Goal: Find specific page/section: Find specific page/section

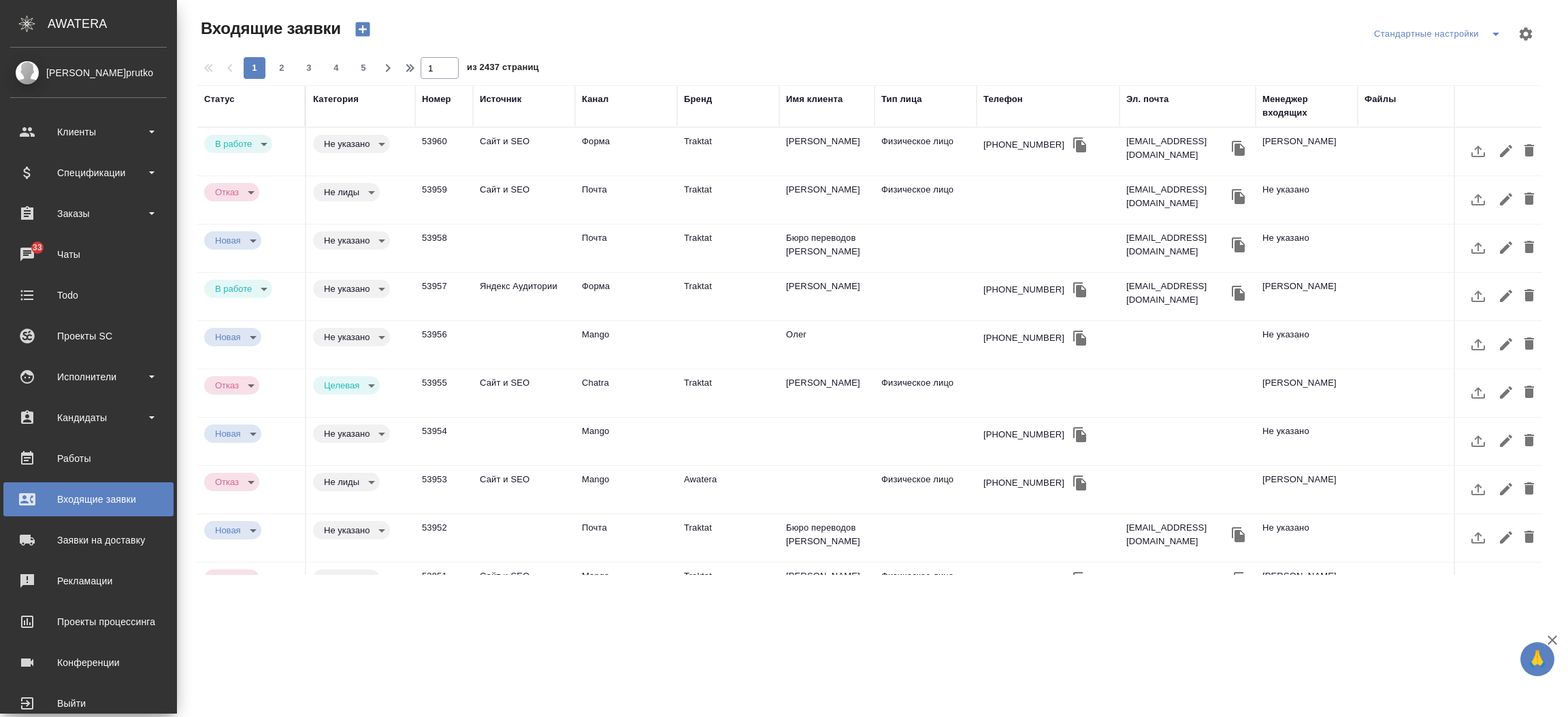
select select "RU"
click at [64, 133] on div "Клиенты" at bounding box center [88, 132] width 156 height 20
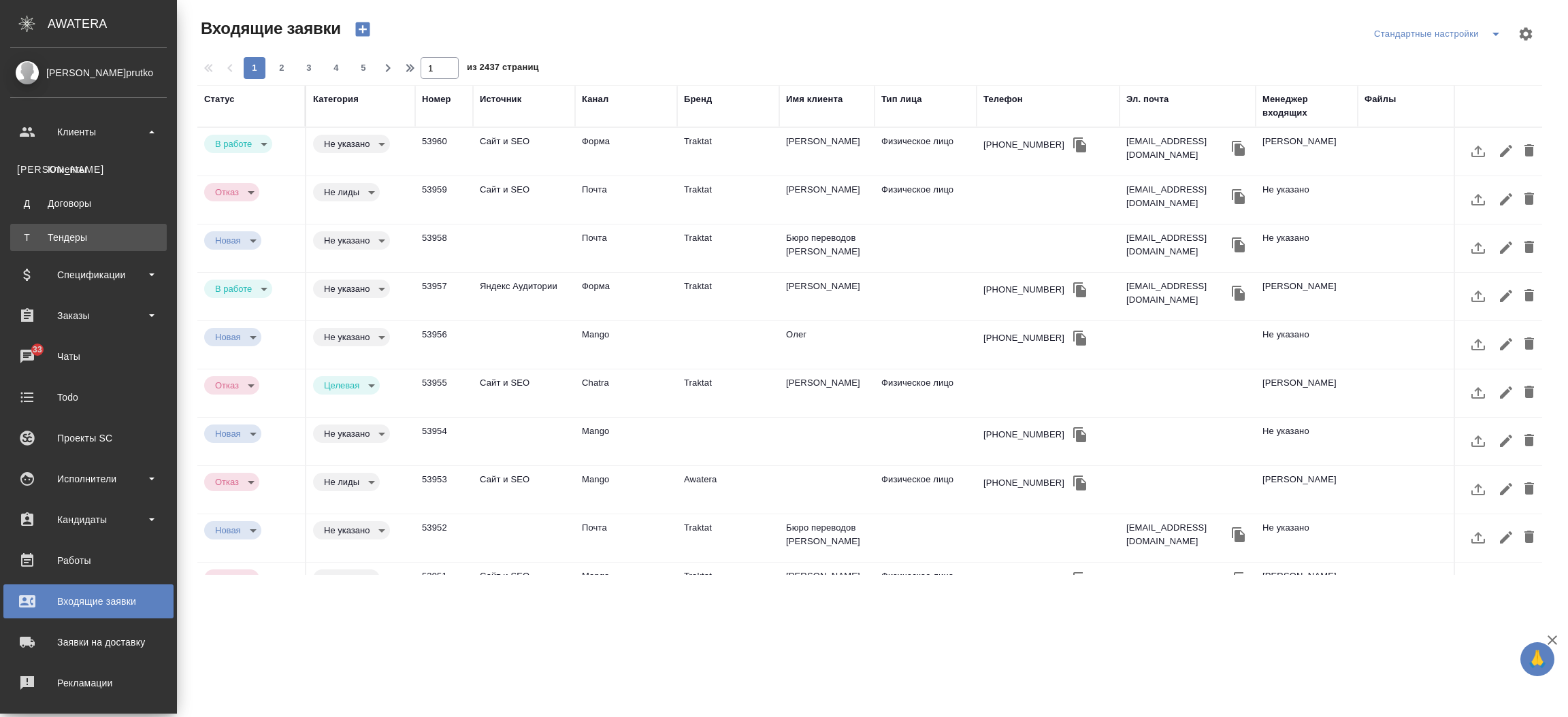
click at [65, 239] on div "Тендеры" at bounding box center [88, 237] width 143 height 14
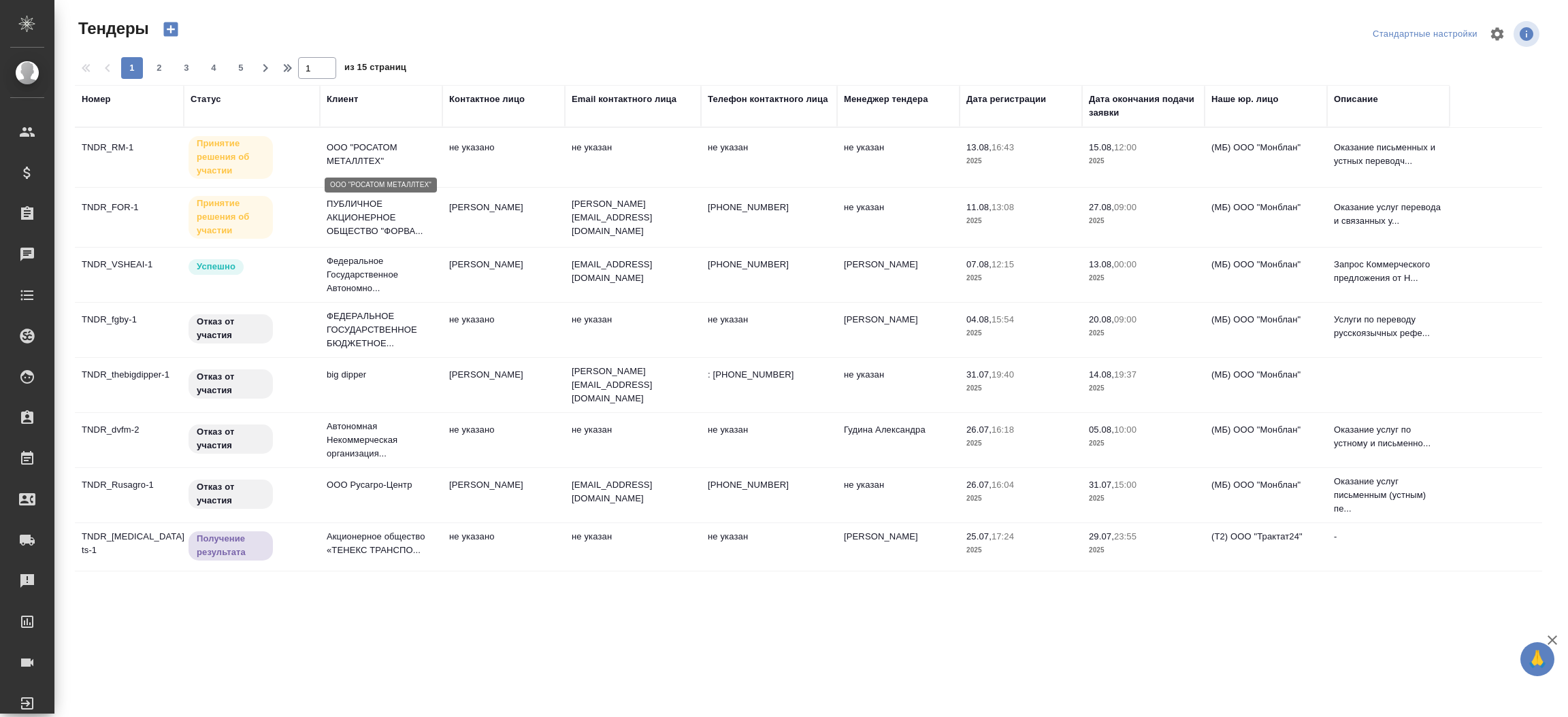
click at [390, 150] on p "ООО "РОСАТОМ МЕТАЛЛТЕХ"" at bounding box center [380, 154] width 109 height 27
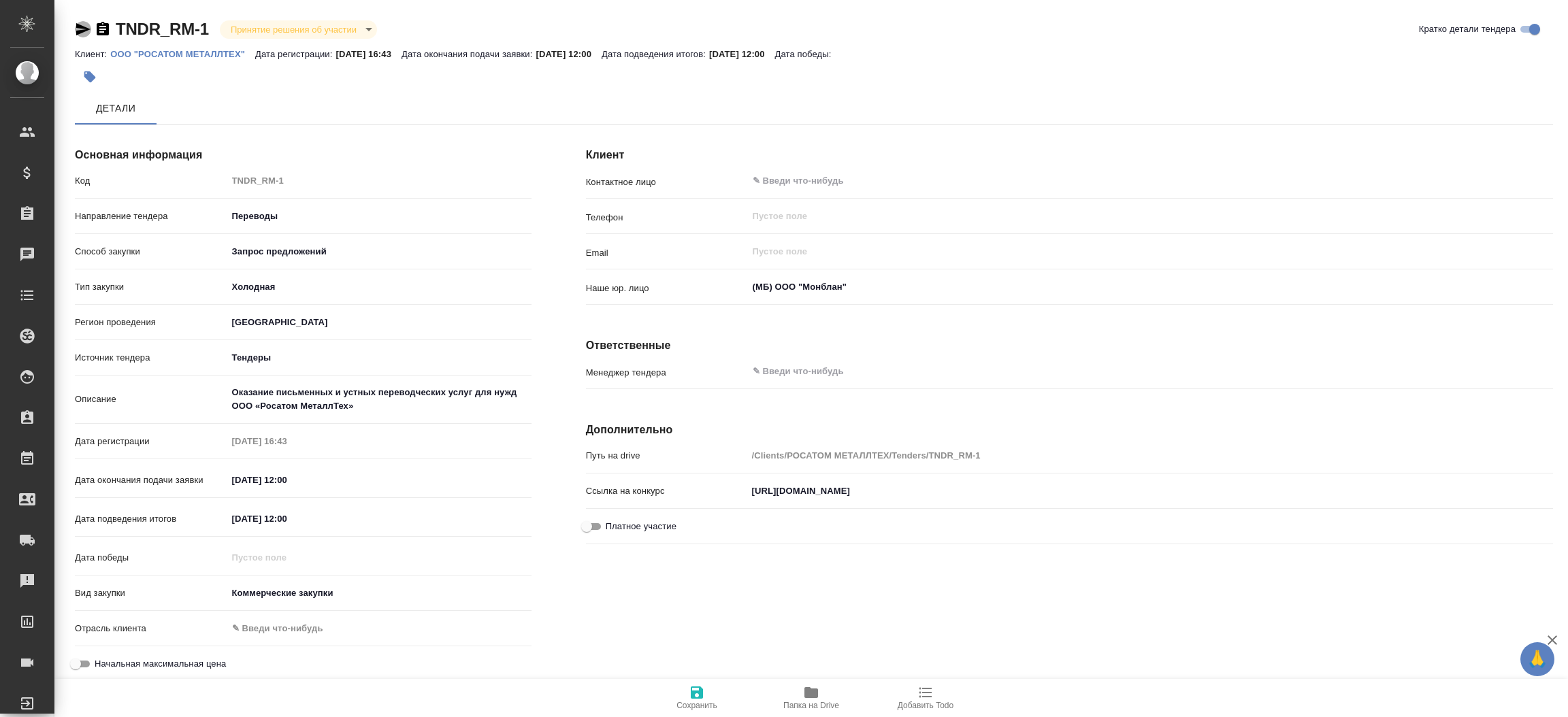
click at [85, 27] on icon "button" at bounding box center [83, 30] width 14 height 12
